Goal: Information Seeking & Learning: Learn about a topic

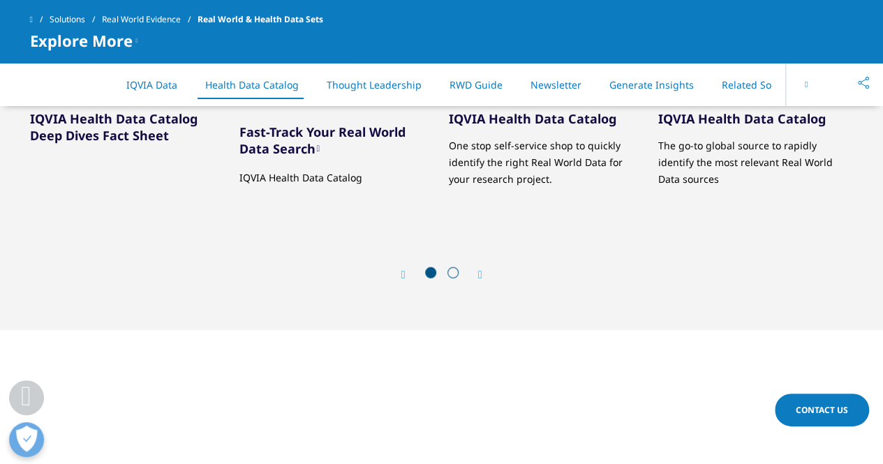
scroll to position [1764, 0]
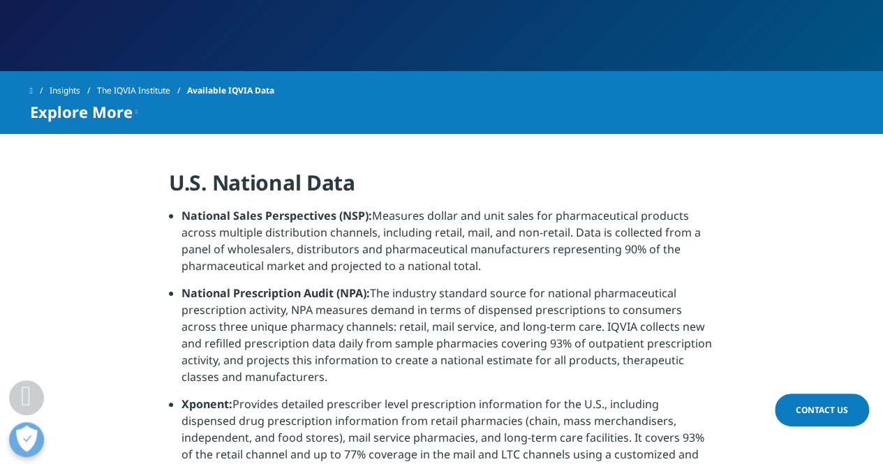
scroll to position [252, 0]
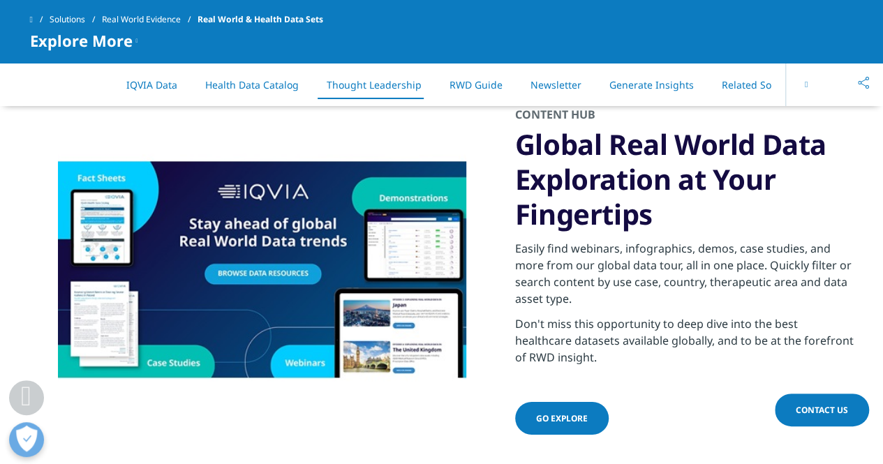
scroll to position [2025, 0]
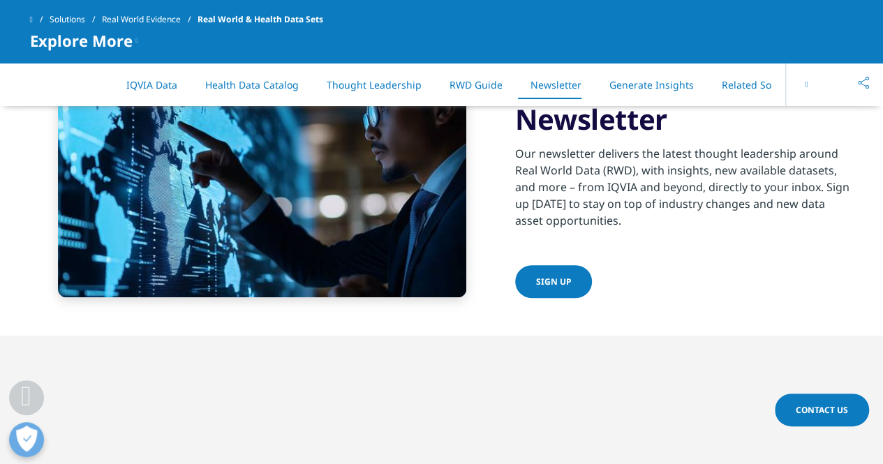
click at [273, 320] on div "Stay Informed - Get the Health Data Insider Newsletter Our newsletter delivers …" at bounding box center [442, 166] width 824 height 339
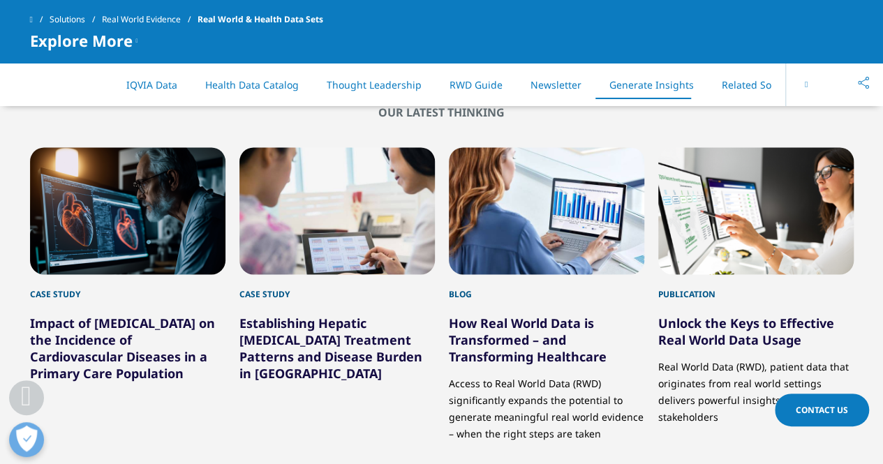
scroll to position [3505, 0]
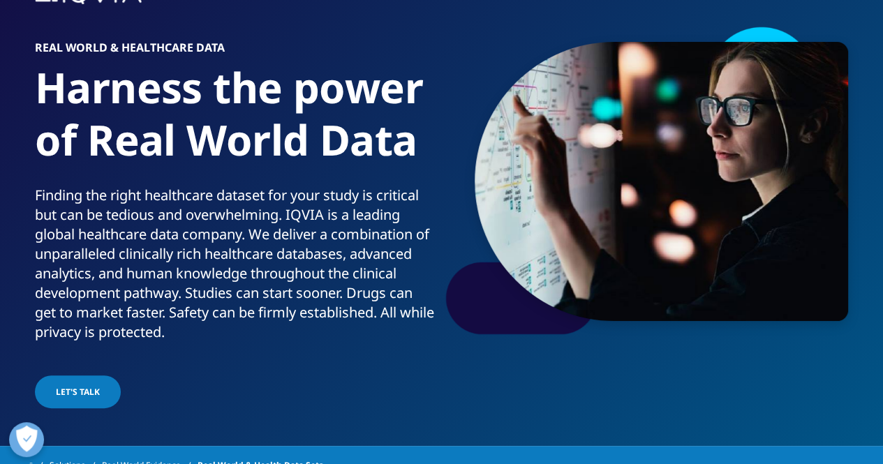
scroll to position [88, 0]
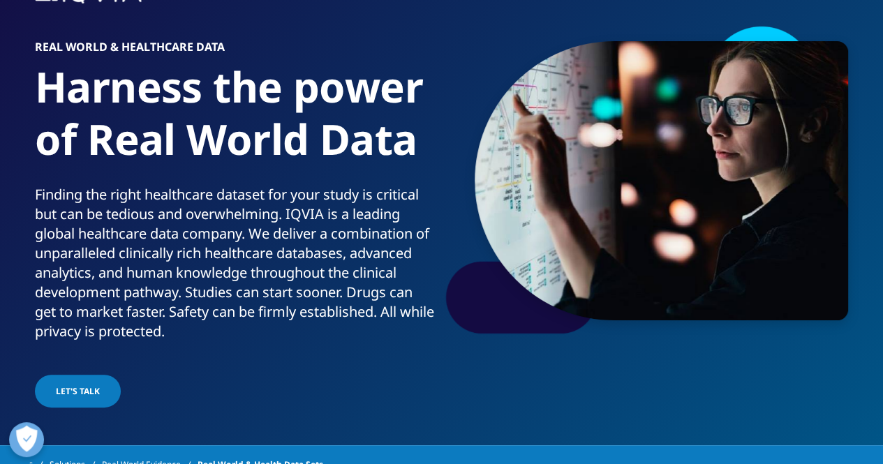
click at [124, 390] on div at bounding box center [127, 391] width 7 height 3
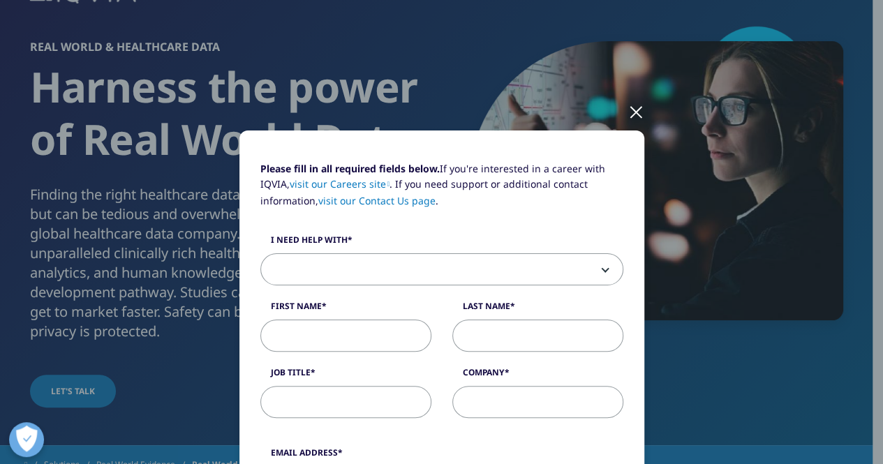
click at [630, 96] on div at bounding box center [636, 111] width 16 height 38
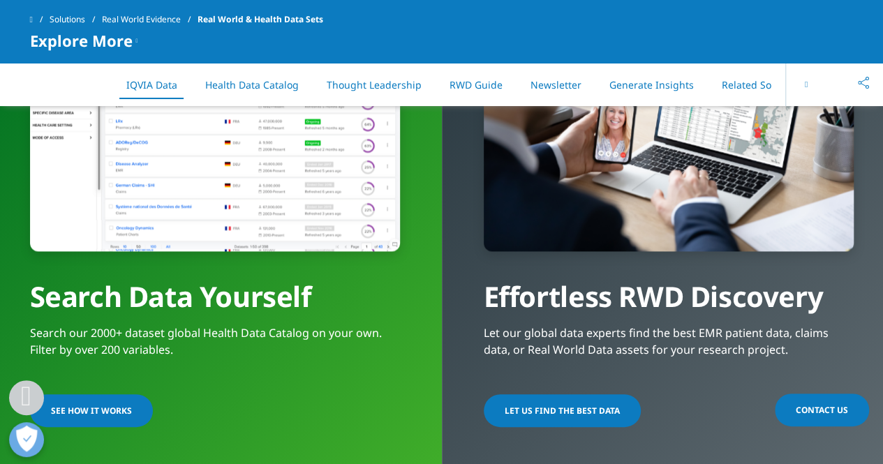
scroll to position [1088, 0]
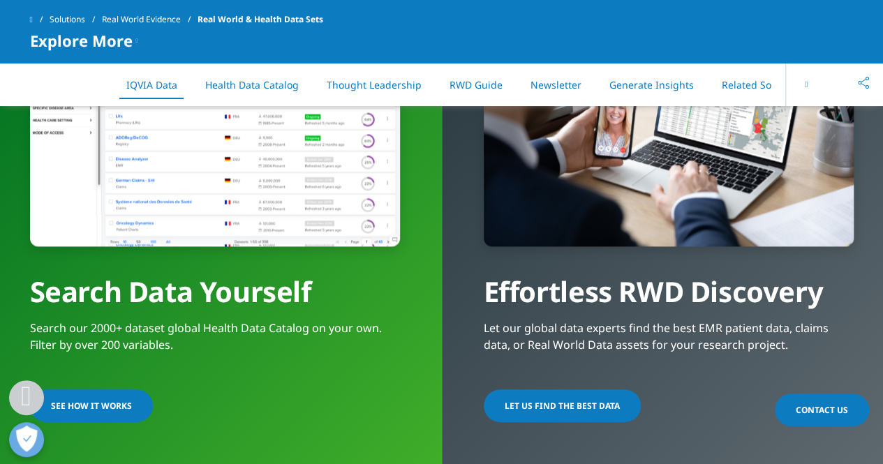
click at [96, 401] on span "SEE HOW IT WORKS" at bounding box center [91, 406] width 81 height 12
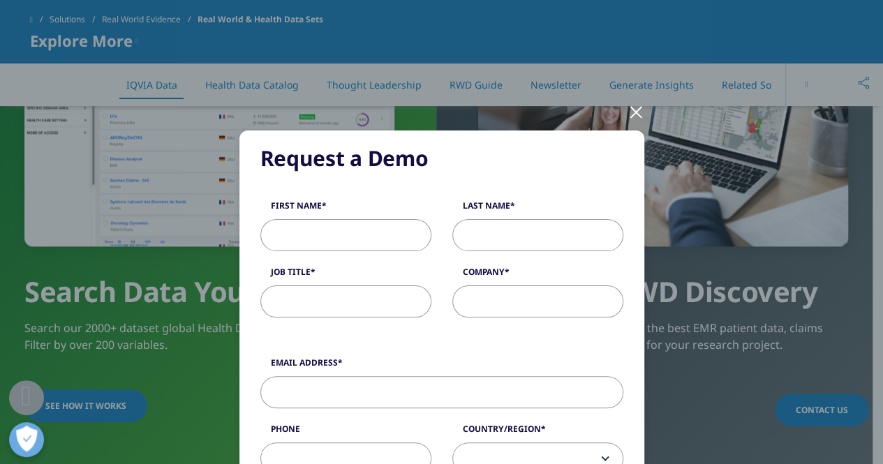
click at [633, 116] on div at bounding box center [636, 111] width 16 height 38
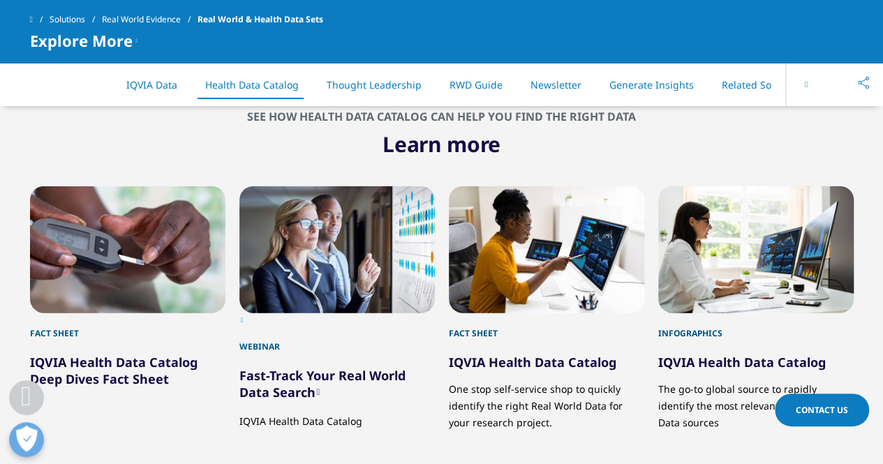
click at [603, 245] on div "3 / 5" at bounding box center [546, 249] width 195 height 127
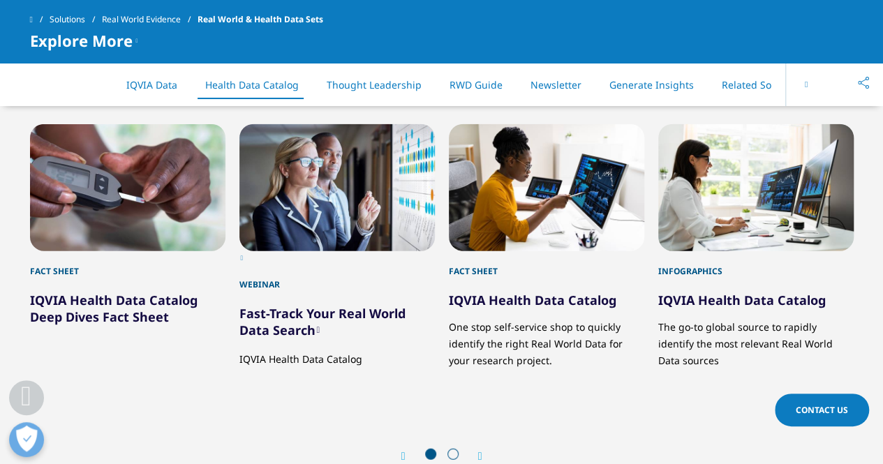
scroll to position [1594, 0]
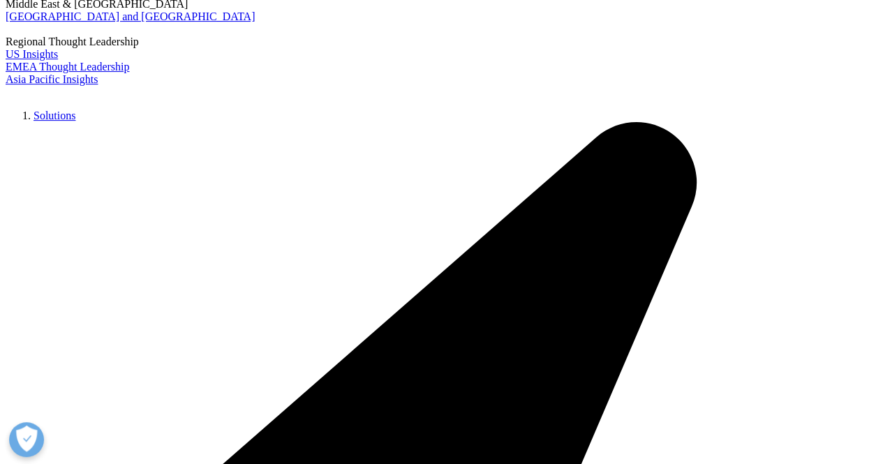
scroll to position [198, 0]
